Goal: Task Accomplishment & Management: Use online tool/utility

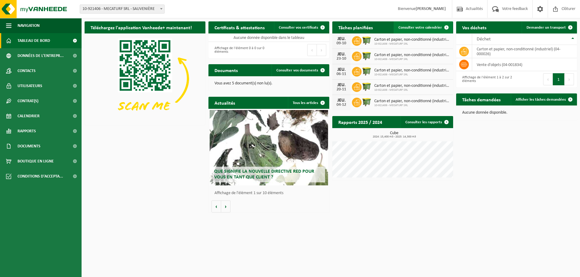
click at [419, 27] on span "Consulter votre calendrier" at bounding box center [419, 28] width 43 height 4
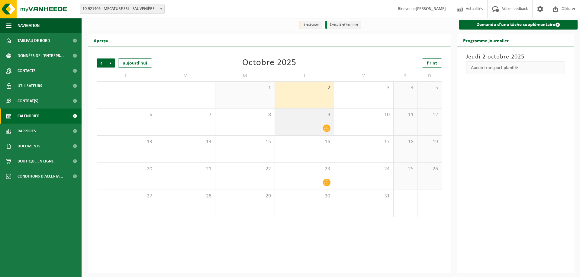
click at [304, 117] on span "9" at bounding box center [304, 115] width 53 height 7
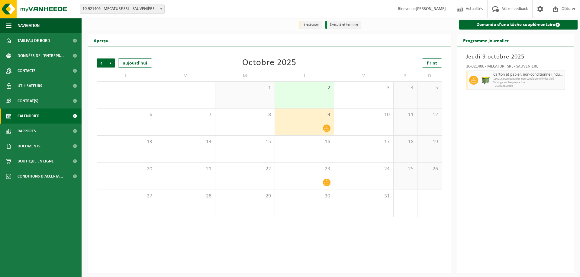
click at [308, 93] on div "2" at bounding box center [304, 95] width 59 height 27
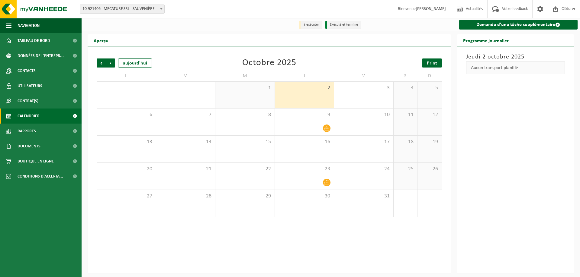
click at [433, 64] on span "Print" at bounding box center [432, 63] width 10 height 5
click at [112, 65] on span "Suivant" at bounding box center [110, 63] width 9 height 9
click at [428, 66] on span "Print" at bounding box center [432, 63] width 10 height 5
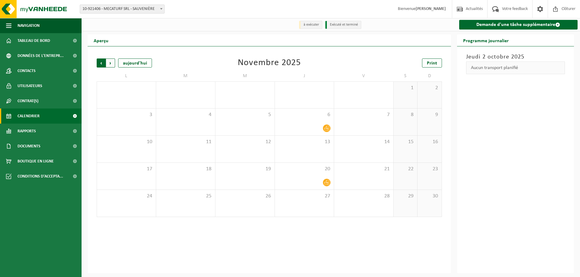
click at [111, 63] on span "Suivant" at bounding box center [110, 63] width 9 height 9
click at [428, 60] on link "Print" at bounding box center [432, 63] width 20 height 9
